Goal: Information Seeking & Learning: Check status

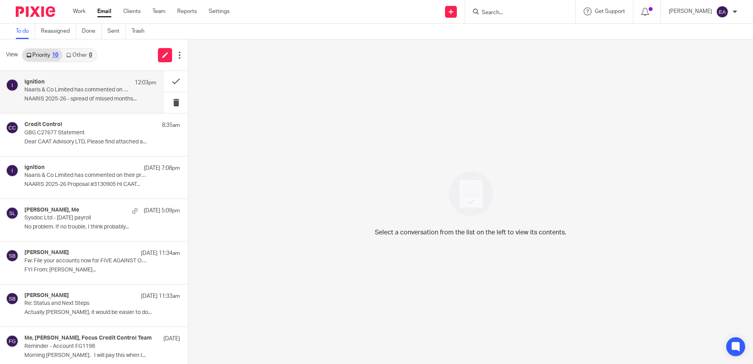
click at [73, 90] on p "Naaris & Co Limited has commented on their proposal (#3132994)" at bounding box center [77, 90] width 106 height 7
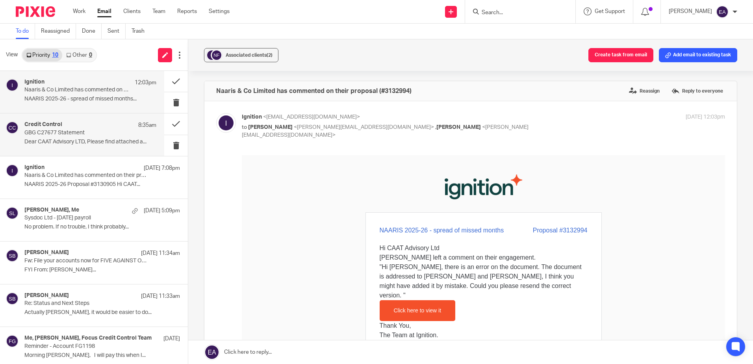
click at [78, 137] on div "Credit Control 8:35am GBG C27677 Statement Dear CAAT Advisory LTD, Please find …" at bounding box center [90, 134] width 132 height 26
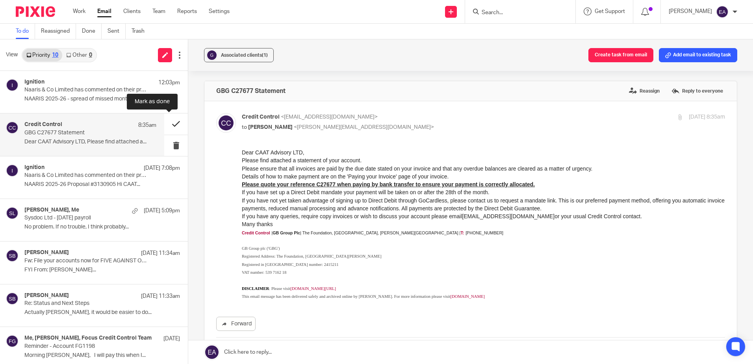
click at [165, 122] on button at bounding box center [176, 123] width 24 height 21
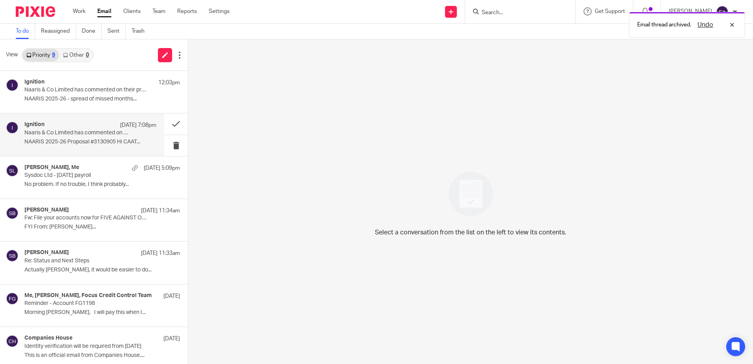
click at [58, 132] on p "Naaris & Co Limited has commented on their proposal (#3130905)" at bounding box center [77, 133] width 106 height 7
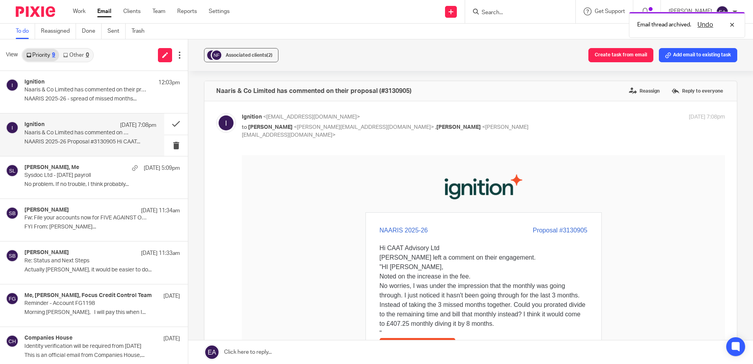
scroll to position [39, 0]
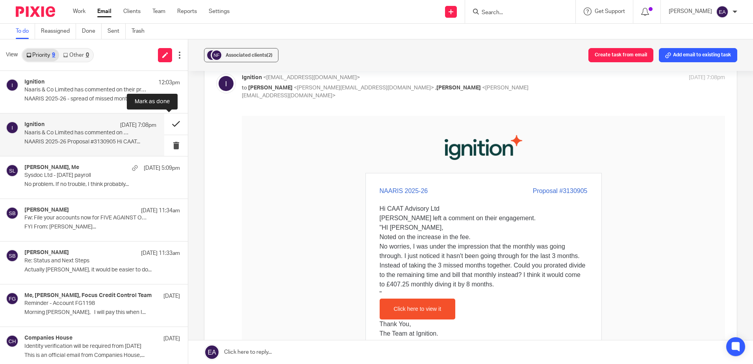
click at [167, 124] on button at bounding box center [176, 123] width 24 height 21
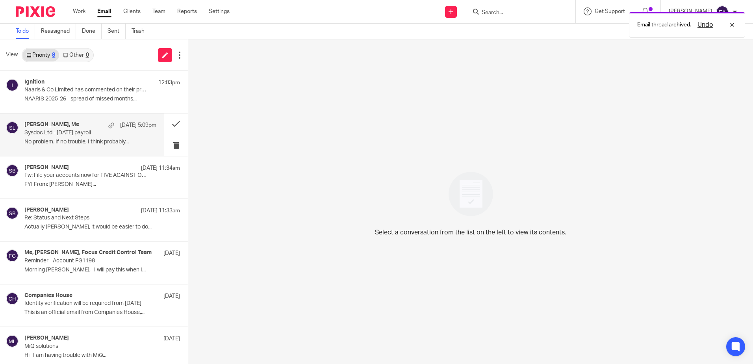
click at [22, 136] on div "[PERSON_NAME], Me [DATE] 5:09pm Sysdoc Ltd - [DATE] payroll No problem. If no t…" at bounding box center [82, 134] width 164 height 42
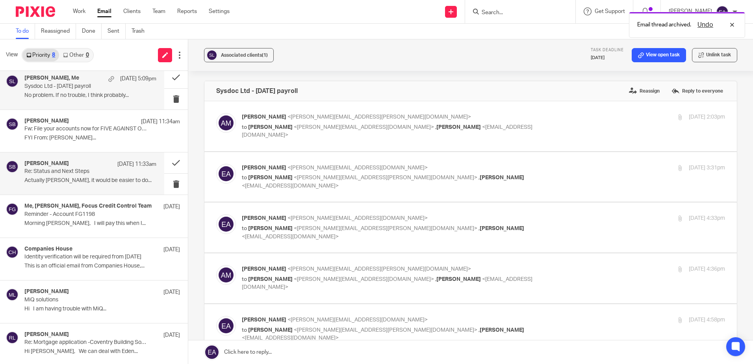
scroll to position [48, 0]
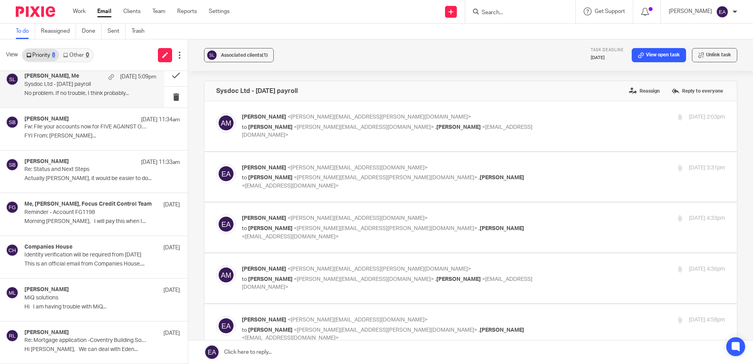
click at [78, 55] on link "Other 0" at bounding box center [75, 55] width 33 height 13
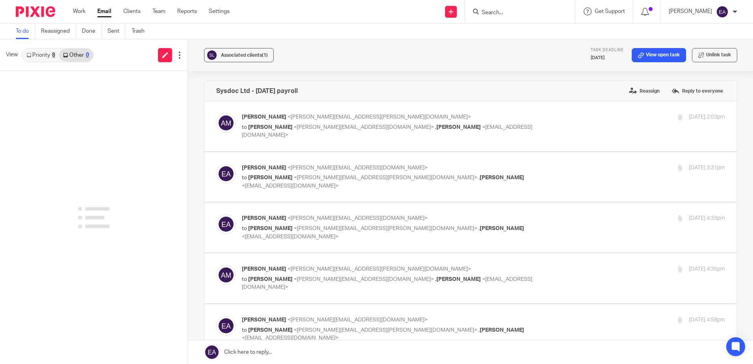
click at [43, 56] on link "Priority 8" at bounding box center [40, 55] width 37 height 13
